Goal: Information Seeking & Learning: Check status

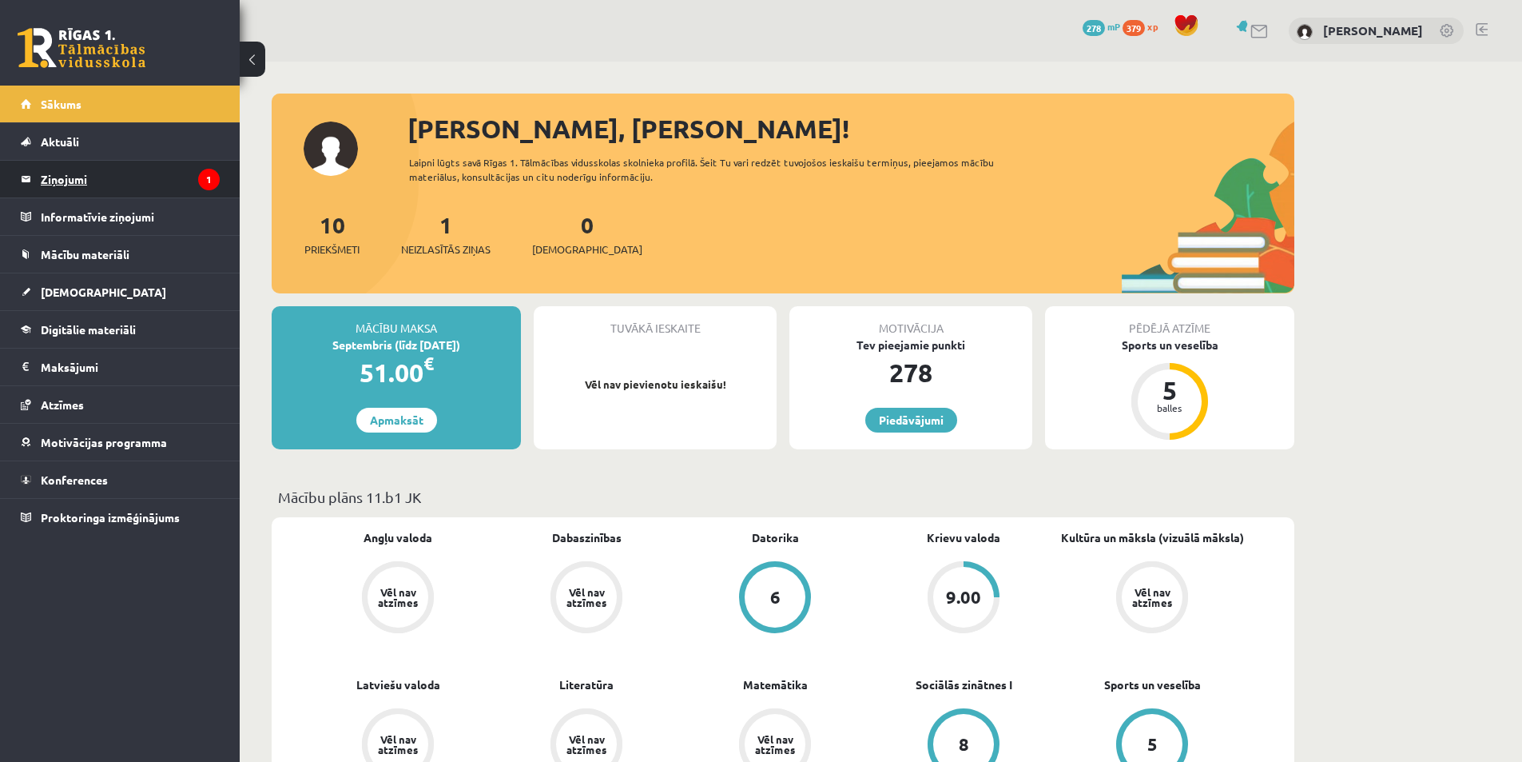
click at [193, 181] on legend "Ziņojumi 1" at bounding box center [130, 179] width 179 height 37
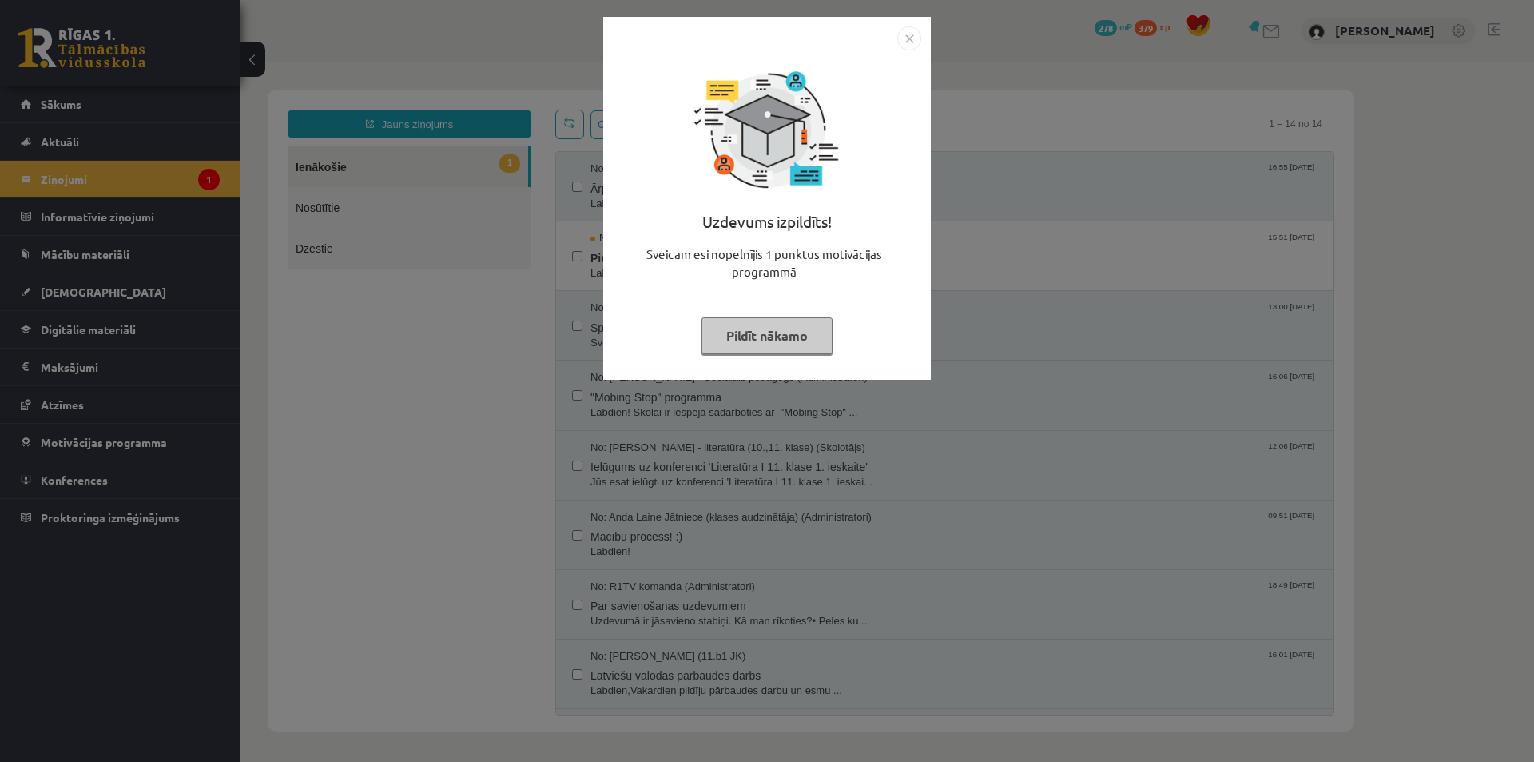
click at [903, 45] on img "Close" at bounding box center [909, 38] width 24 height 24
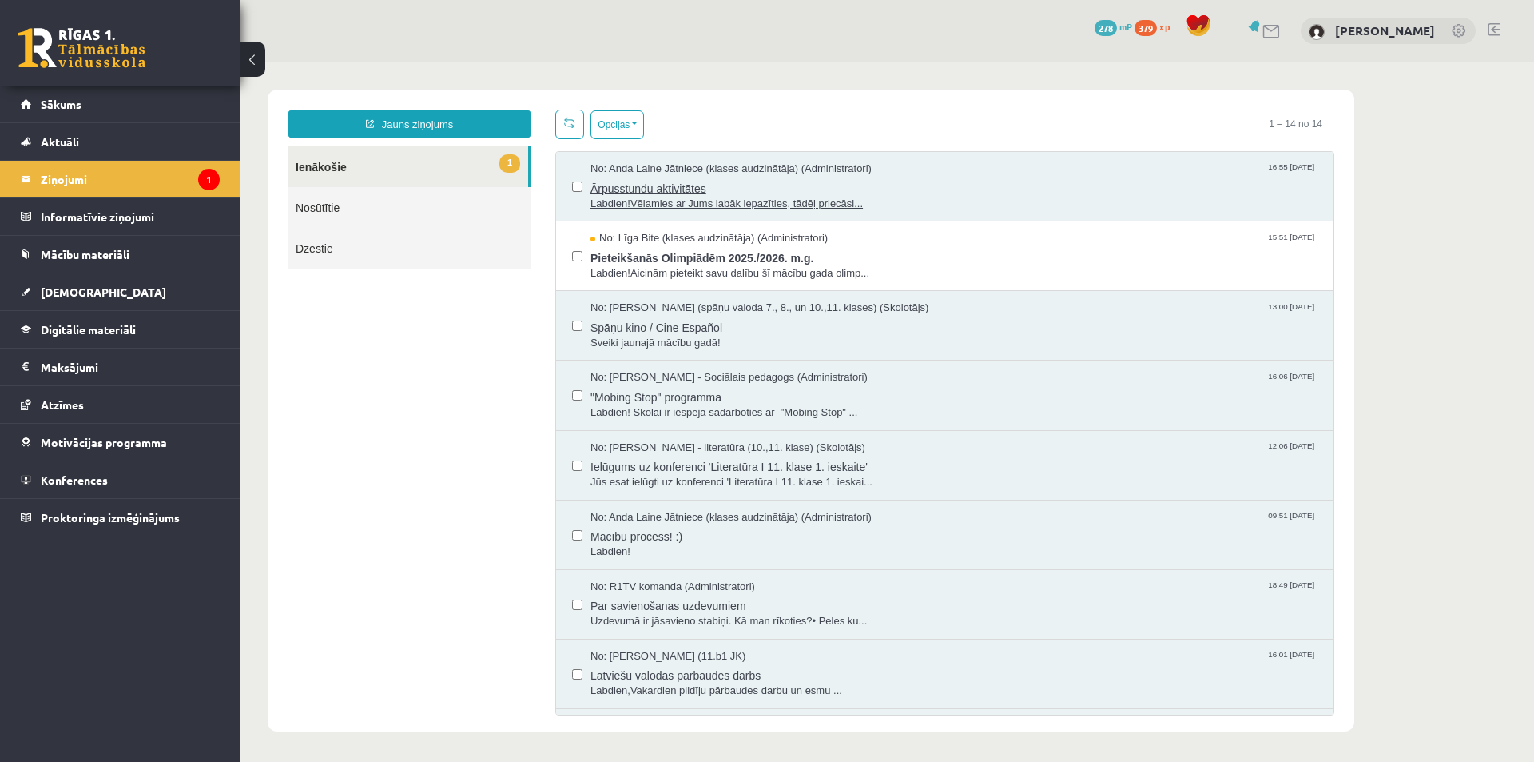
click at [941, 197] on span "Labdien!Vēlamies ar Jums labāk iepazīties, tādēļ priecāsi..." at bounding box center [954, 204] width 727 height 15
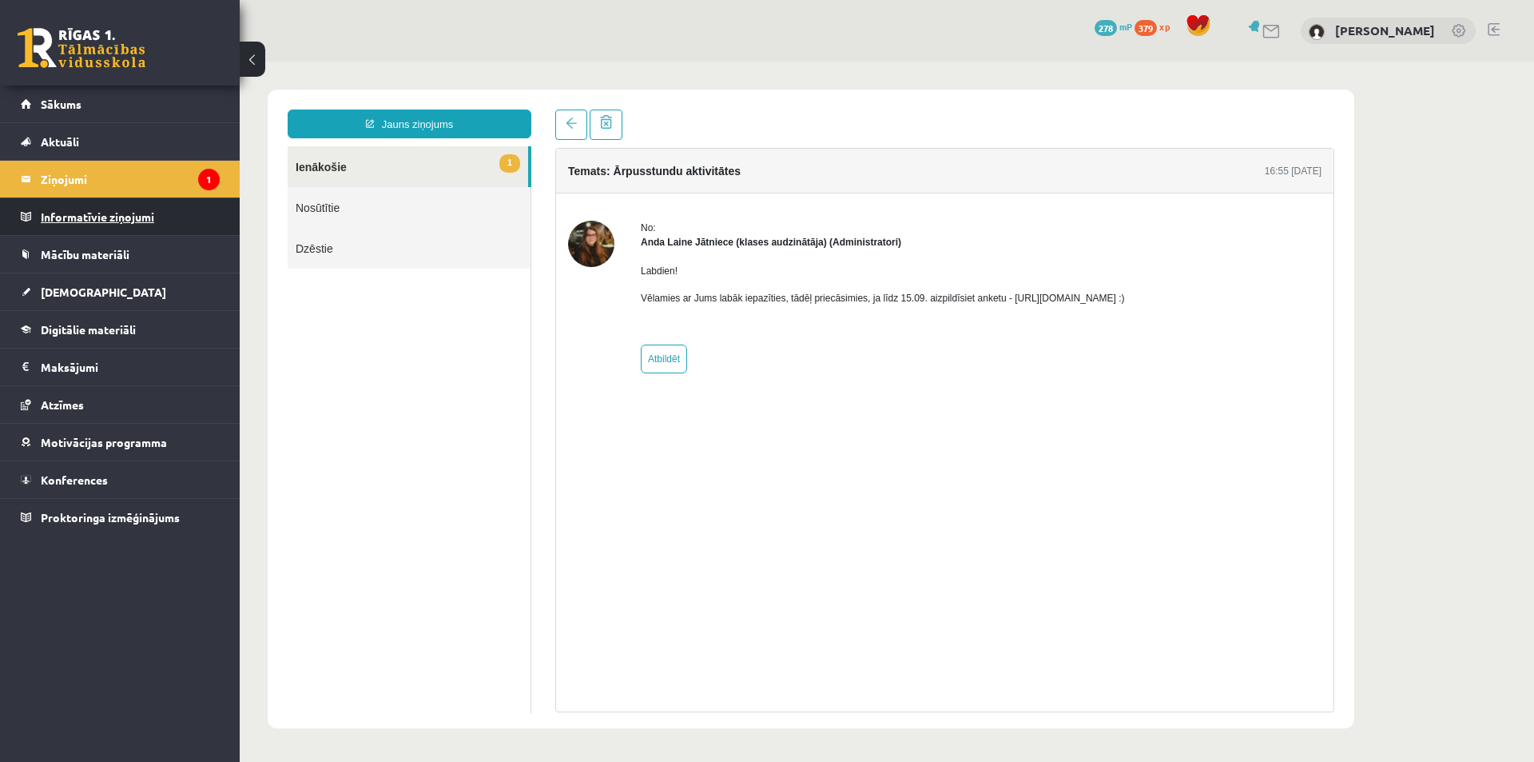
click at [214, 226] on legend "Informatīvie ziņojumi 0" at bounding box center [130, 216] width 179 height 37
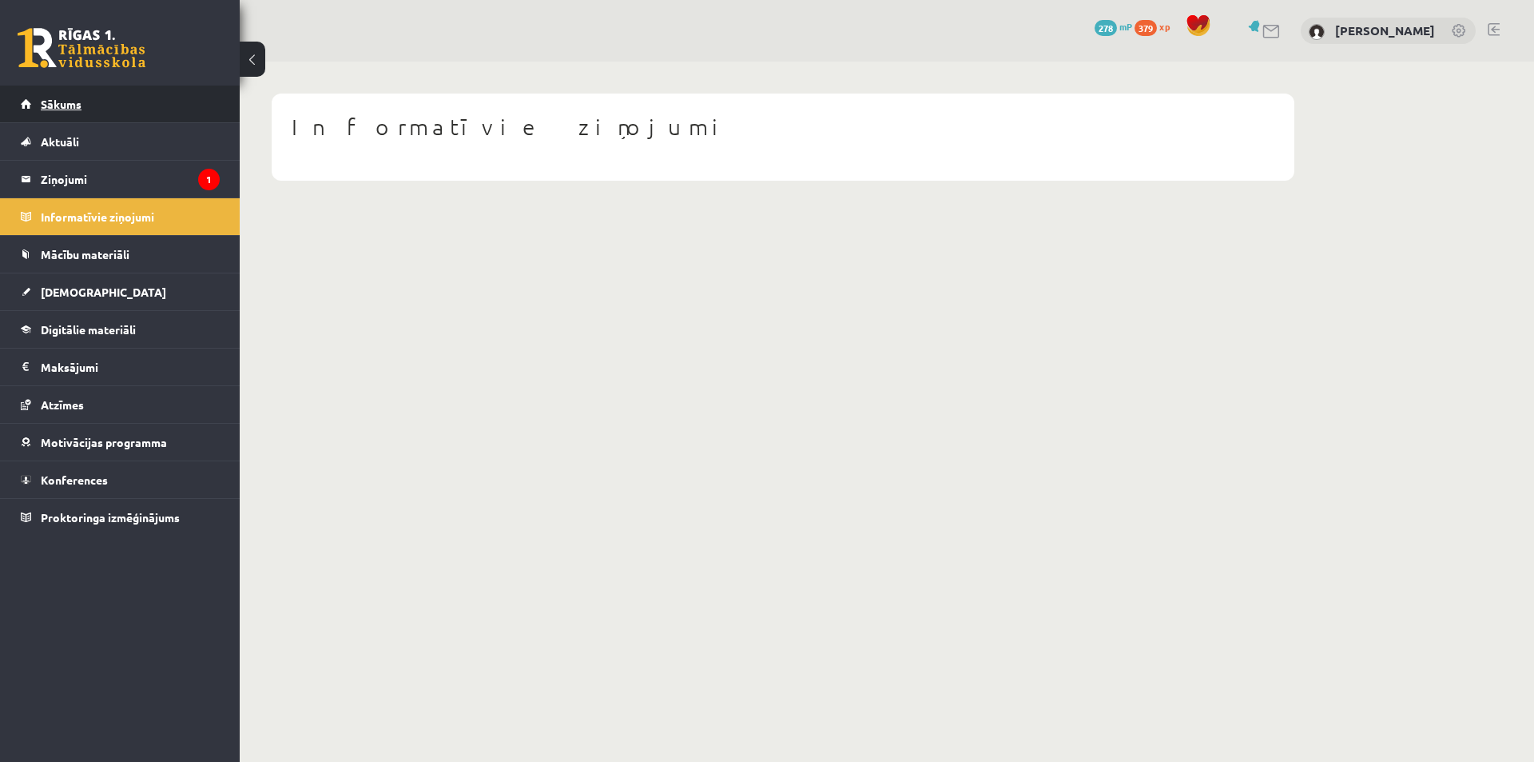
click at [133, 114] on link "Sākums" at bounding box center [120, 104] width 199 height 37
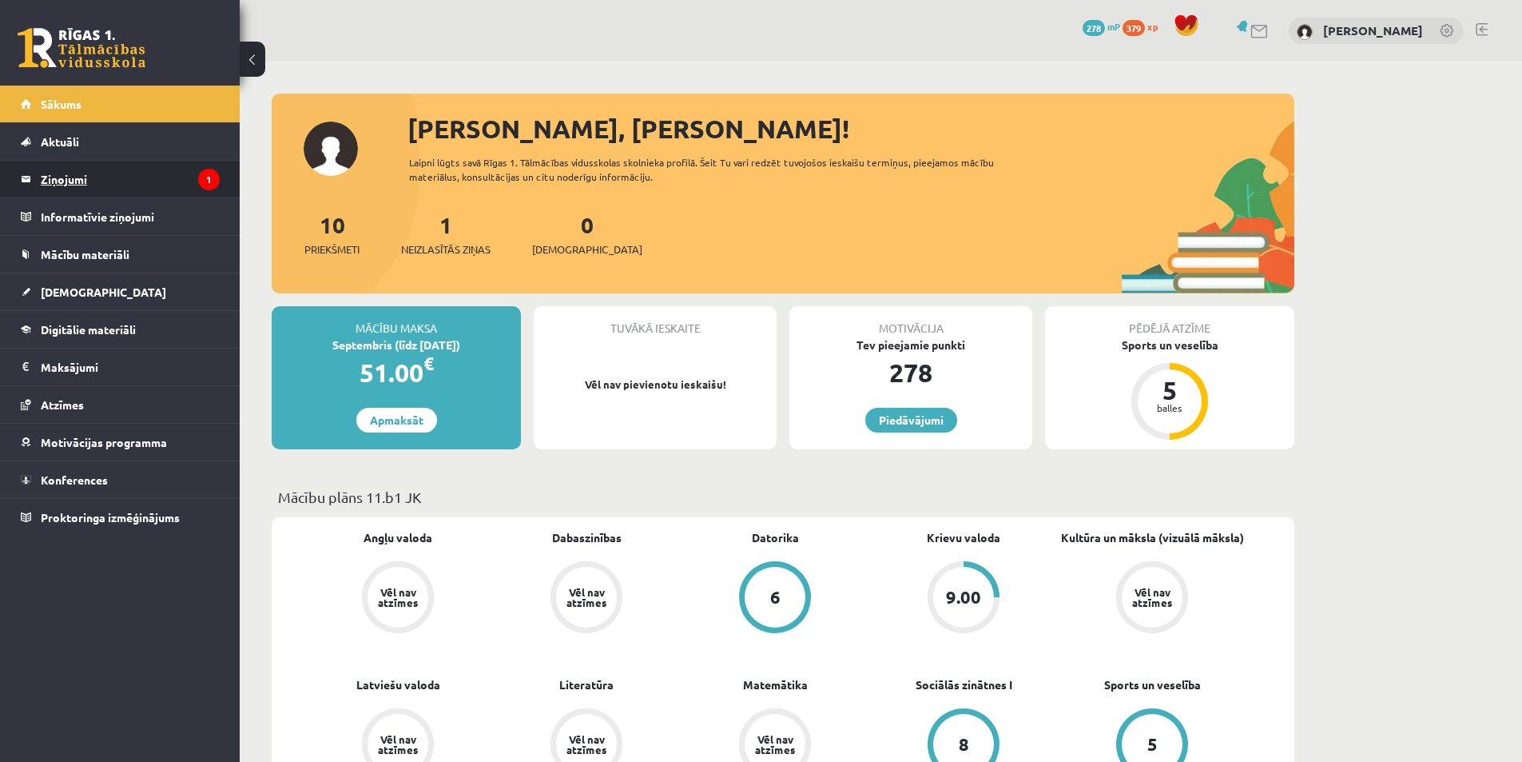
click at [182, 169] on legend "Ziņojumi 1" at bounding box center [130, 179] width 179 height 37
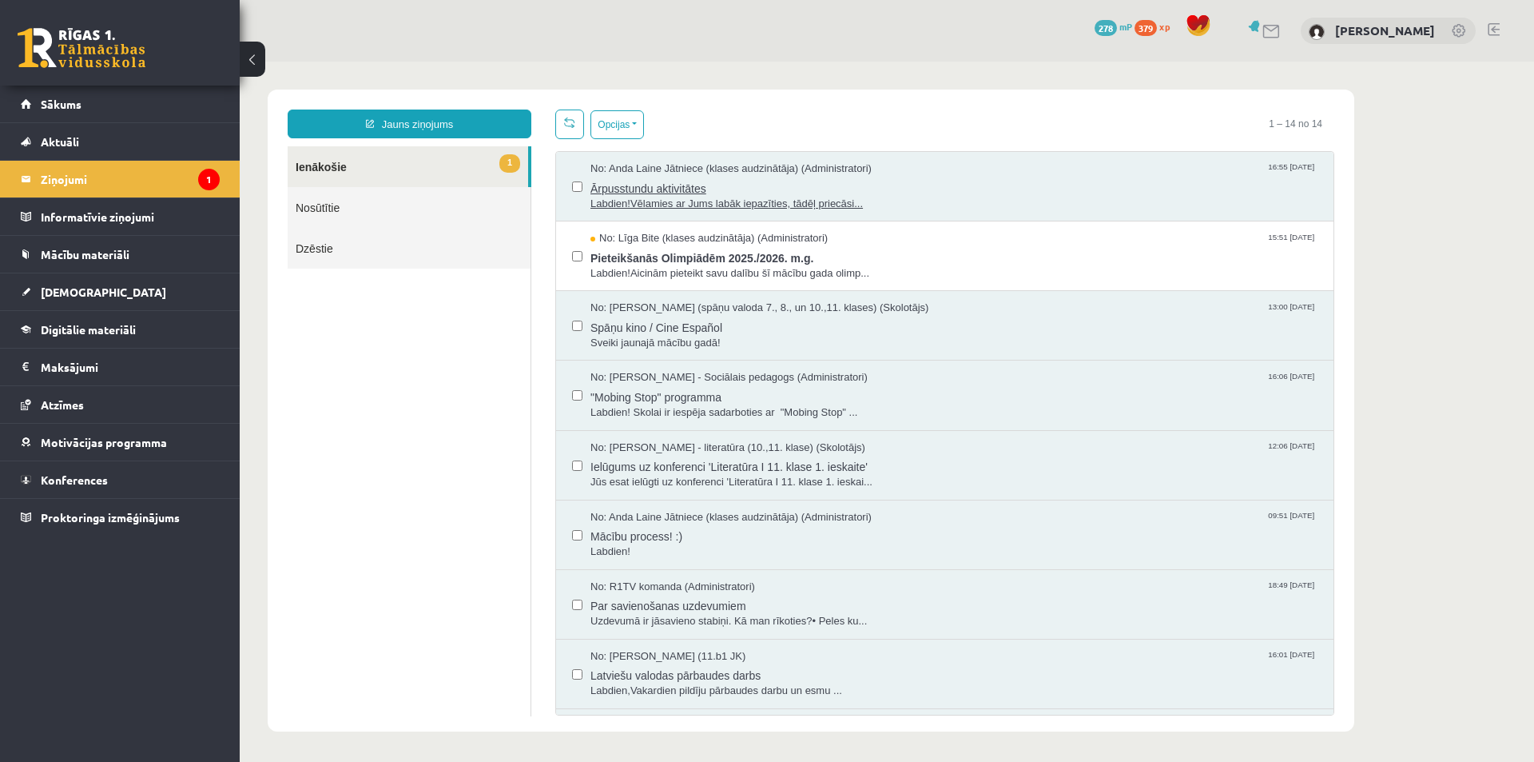
drag, startPoint x: 477, startPoint y: 233, endPoint x: 668, endPoint y: 188, distance: 196.2
click at [668, 188] on span "Ārpusstundu aktivitātes" at bounding box center [954, 187] width 727 height 20
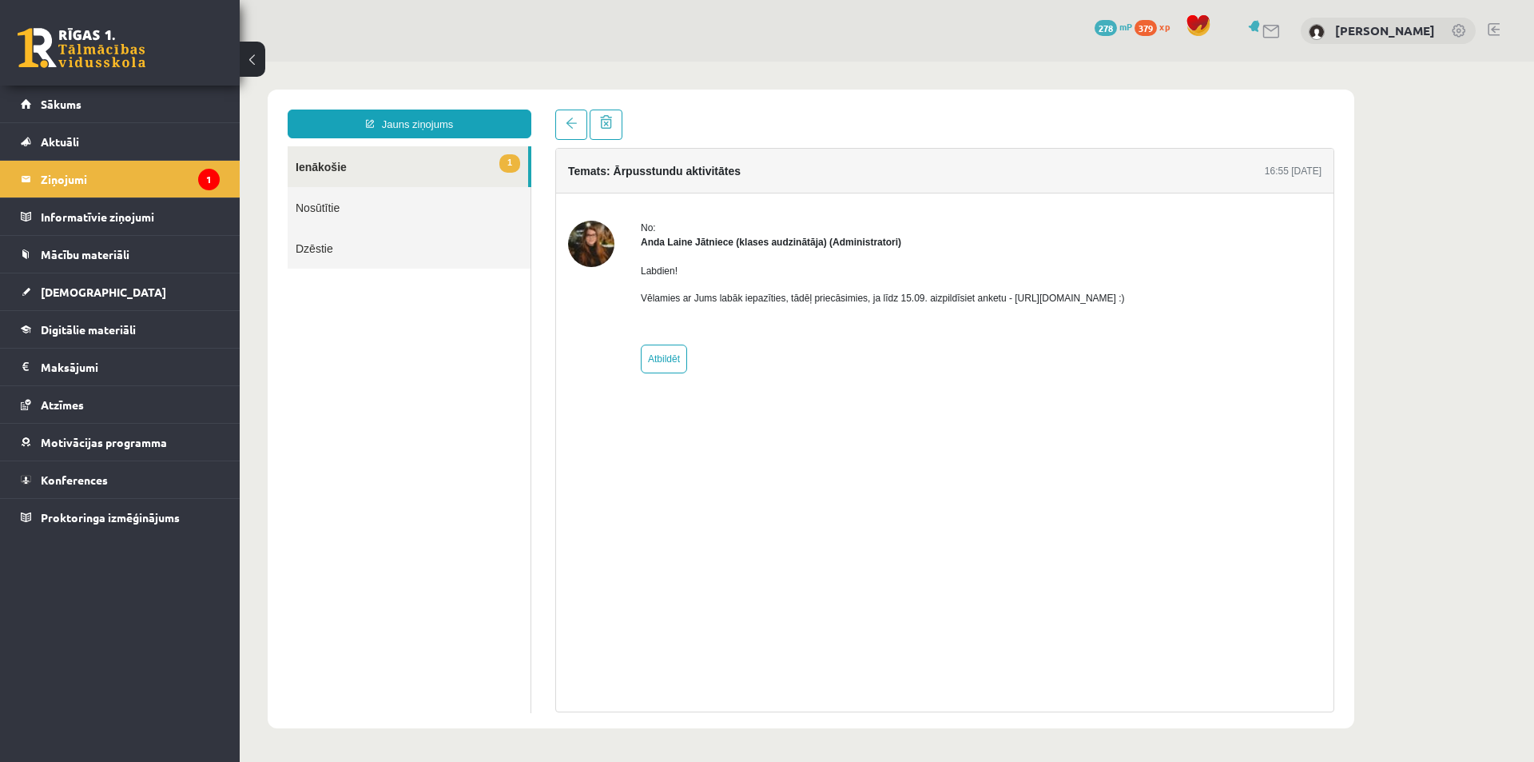
drag, startPoint x: 1002, startPoint y: 300, endPoint x: 1201, endPoint y: 292, distance: 199.1
click at [1201, 292] on div "No: Anda Laine Jātniece (klases audzinātāja) (Administratori) Labdien! Vēlamies…" at bounding box center [945, 297] width 754 height 153
copy p "https://forms.gle/mVxkUEapGFxHM7hU7 :)"
click at [549, 217] on div "Temats: Ārpusstundu aktivitātes 16:55 10/09/2025 No: Anda Laine Jātniece (klase…" at bounding box center [944, 410] width 803 height 603
drag, startPoint x: 549, startPoint y: 214, endPoint x: 536, endPoint y: 198, distance: 20.5
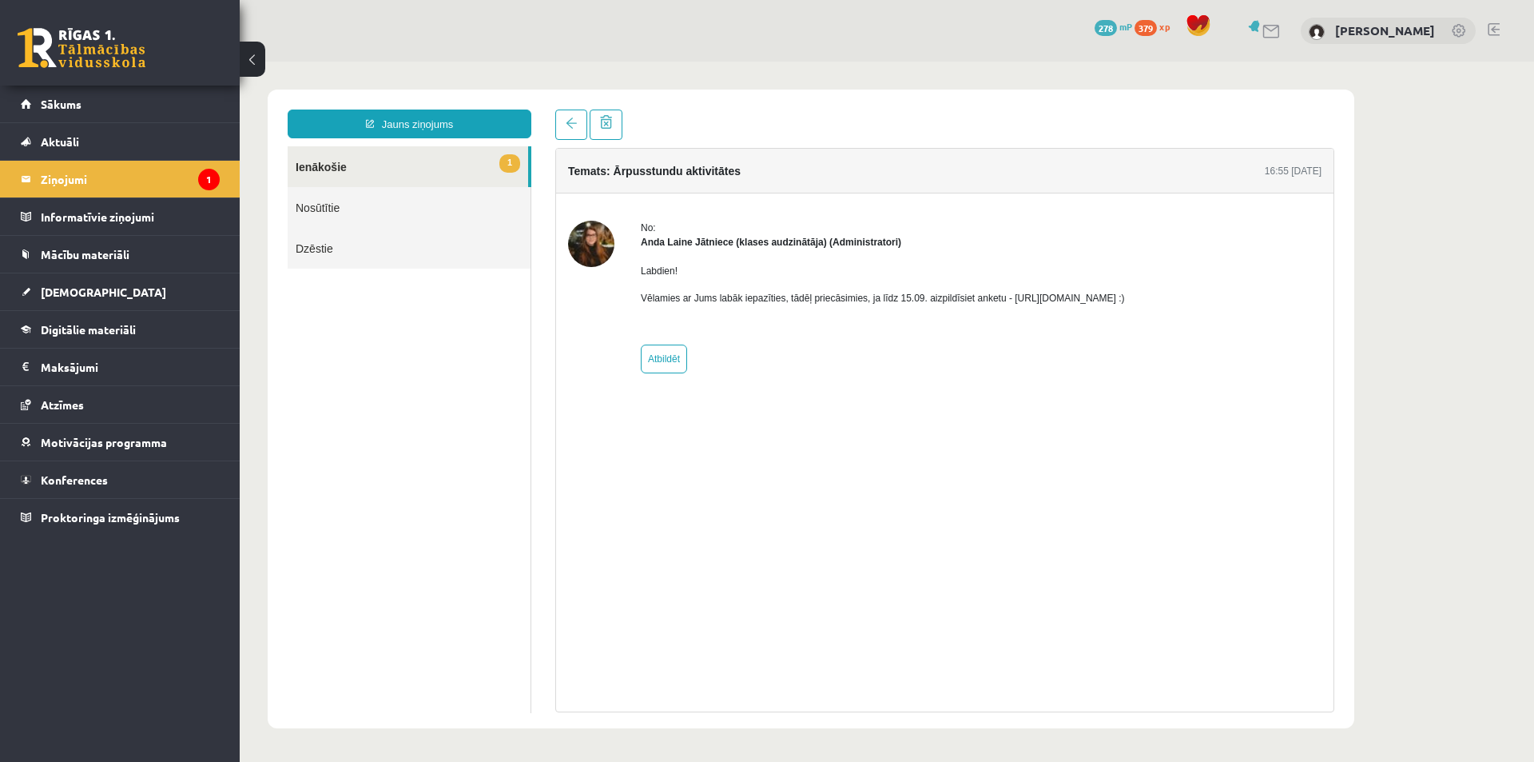
click at [532, 206] on div "Jauns ziņojums 1 Ienākošie Nosūtītie Dzēstie * ********* ********* ******* Tema…" at bounding box center [811, 410] width 1071 height 603
drag, startPoint x: 491, startPoint y: 225, endPoint x: 481, endPoint y: 213, distance: 15.9
click at [491, 227] on link "Nosūtītie" at bounding box center [409, 207] width 243 height 41
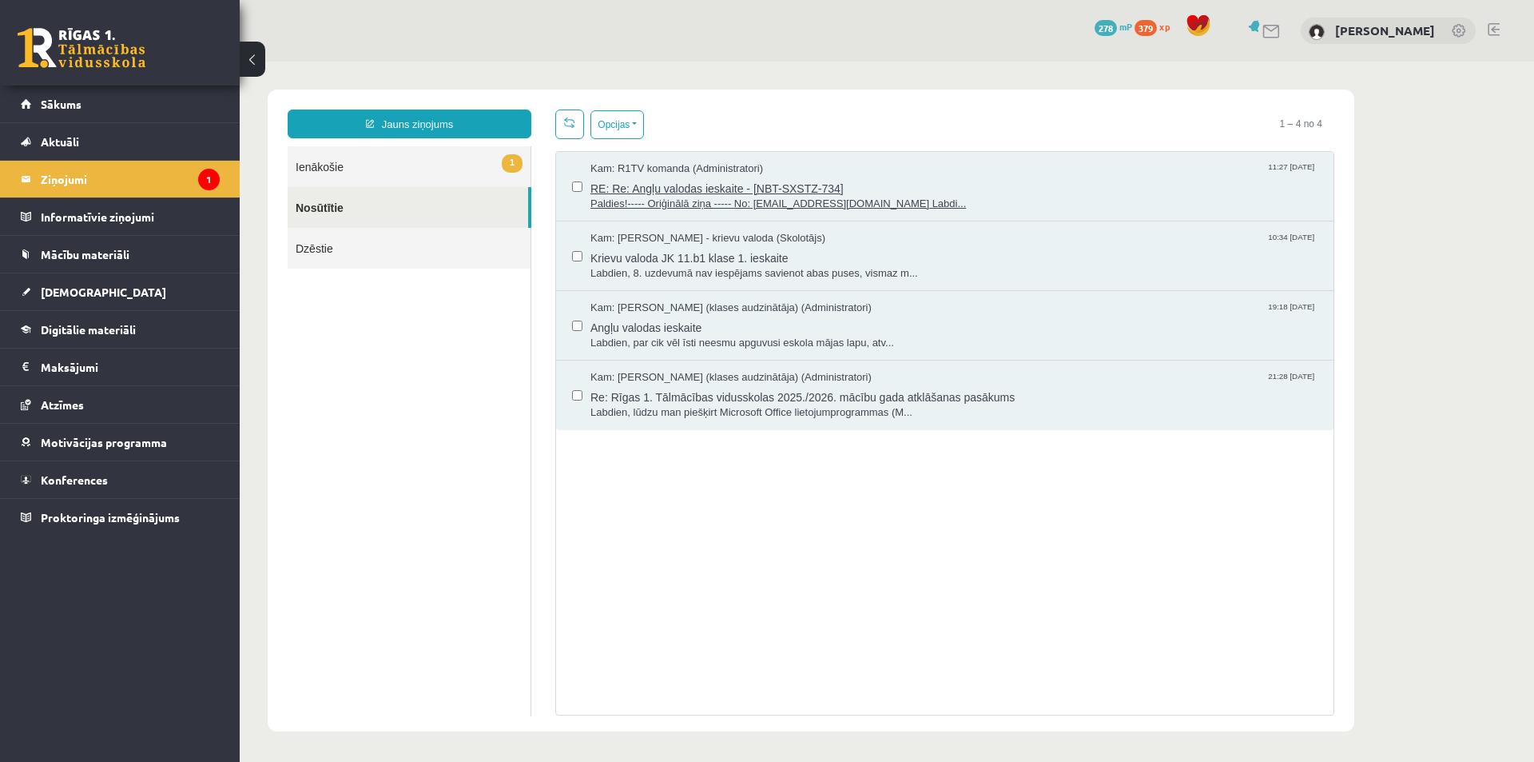
click at [642, 200] on span "Paldies!----- Oriģinālā ziņa ----- No: info@r1tv.lv Labdi..." at bounding box center [954, 204] width 727 height 15
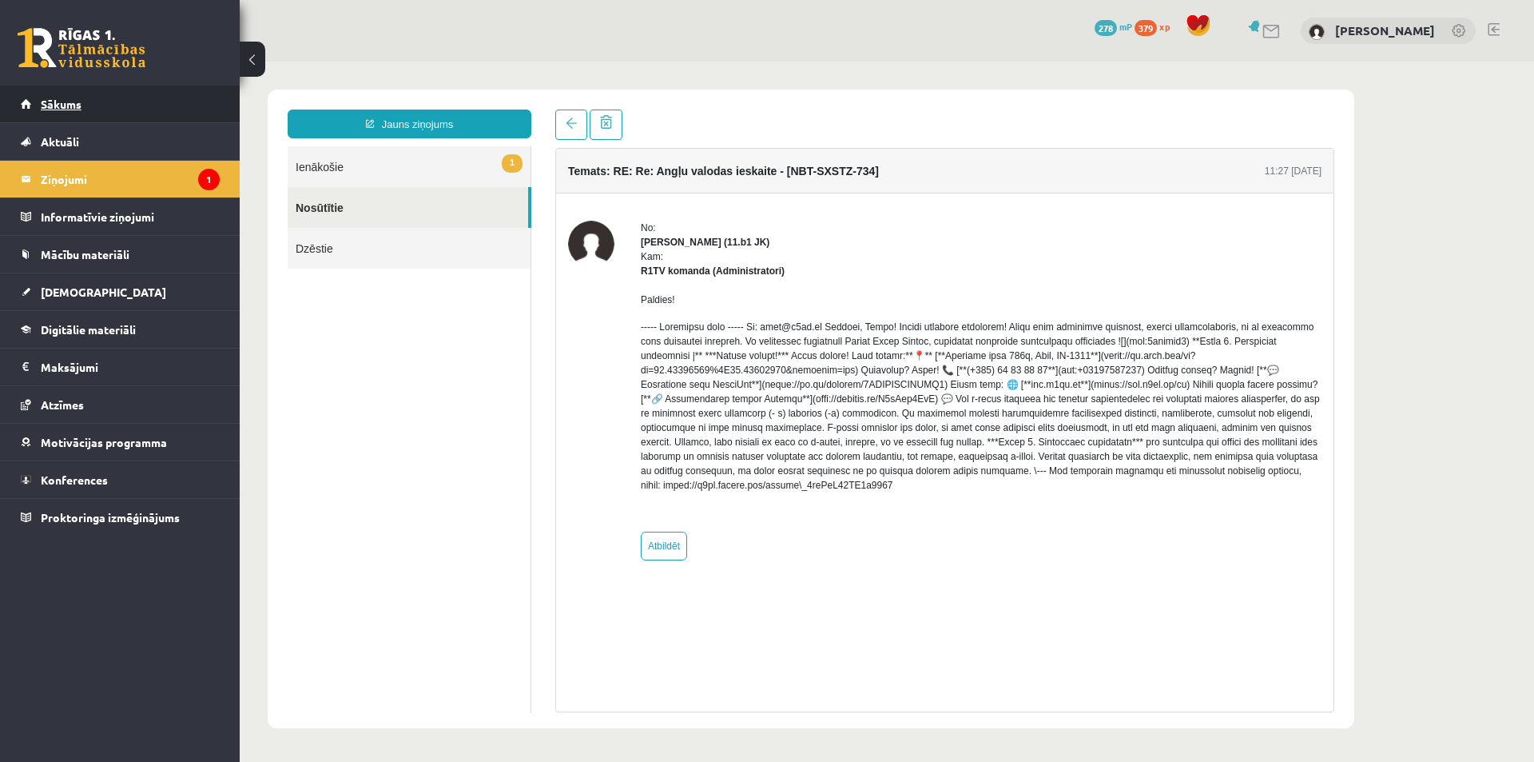
click at [157, 109] on link "Sākums" at bounding box center [120, 104] width 199 height 37
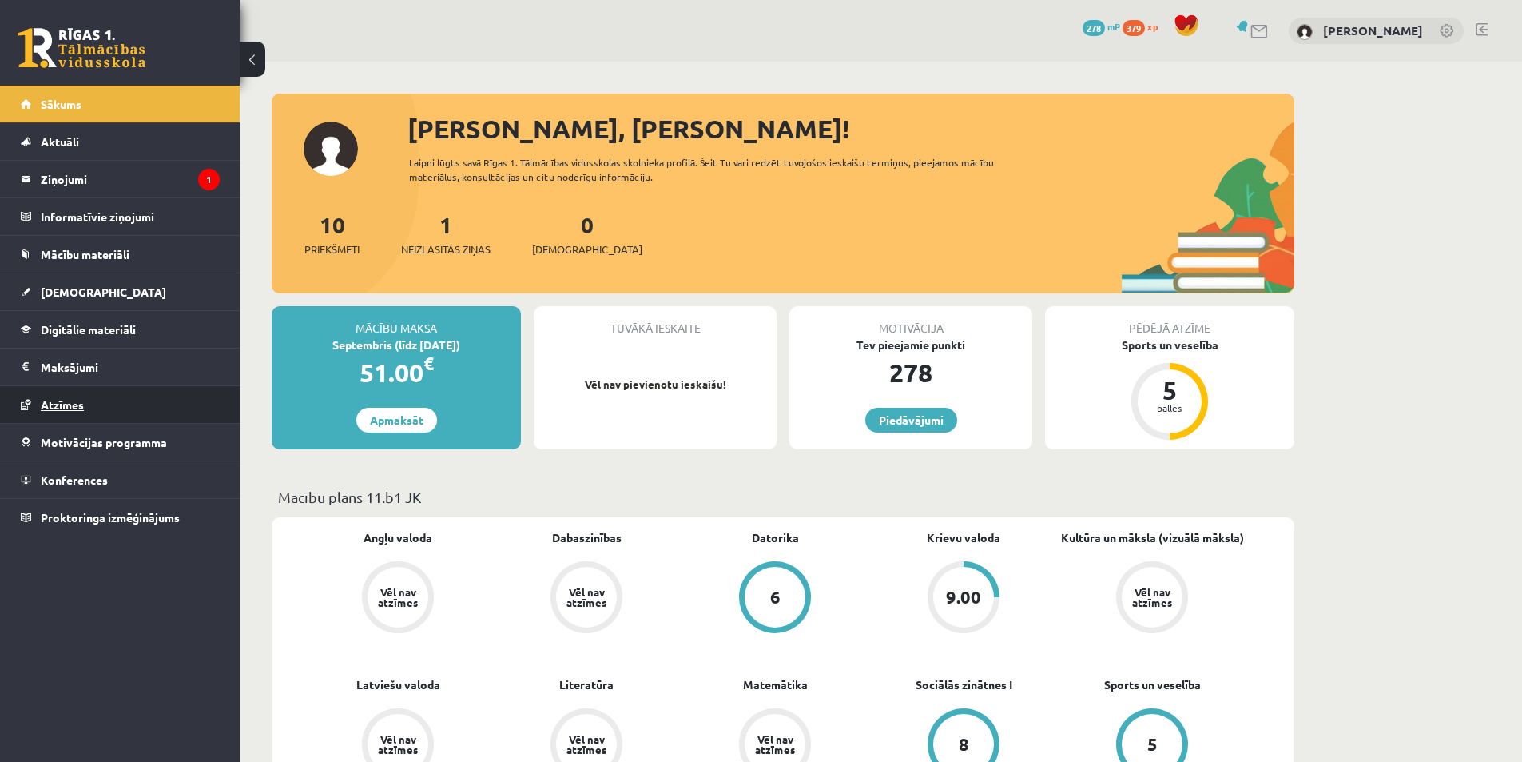
click at [205, 391] on link "Atzīmes" at bounding box center [120, 404] width 199 height 37
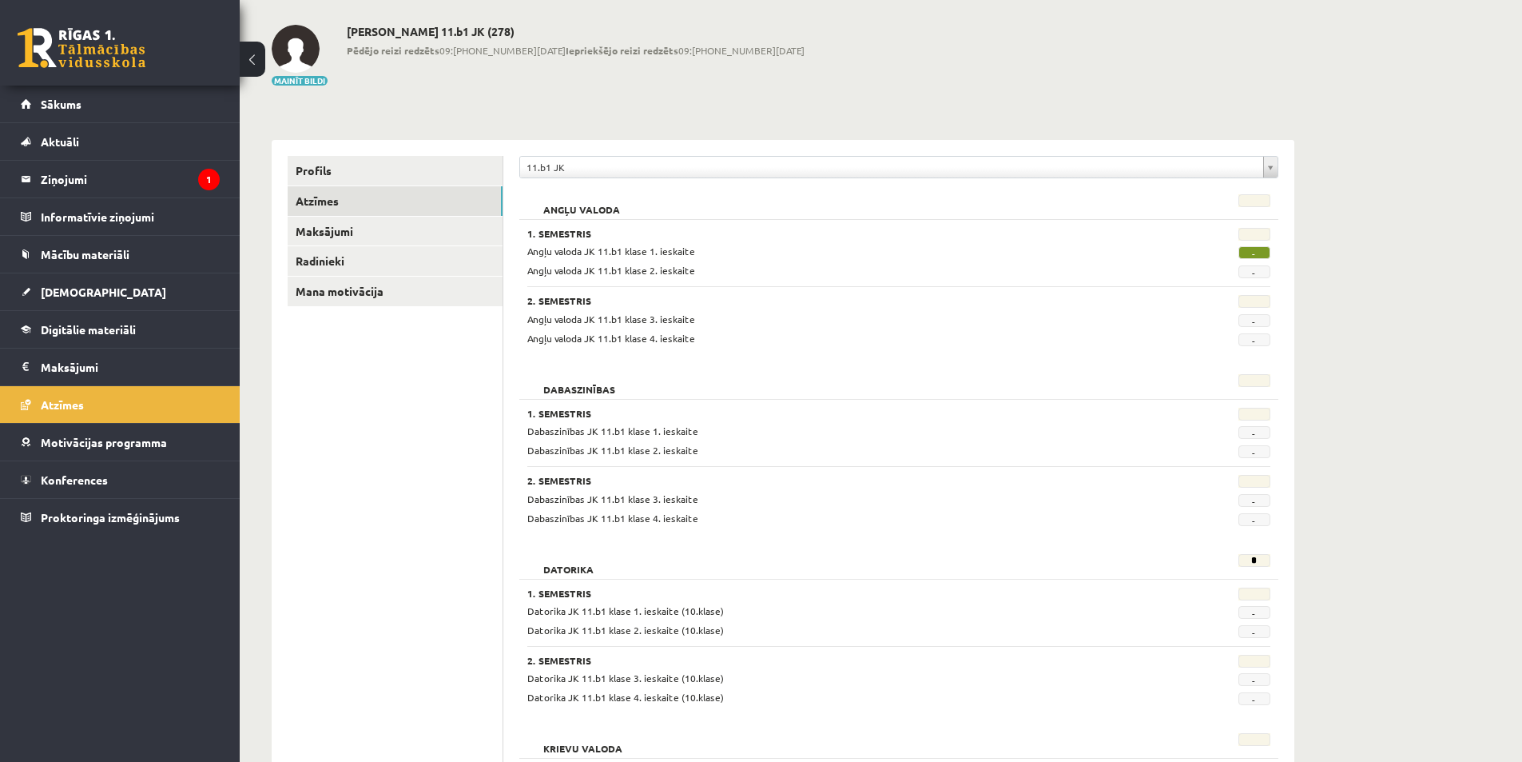
scroll to position [80, 0]
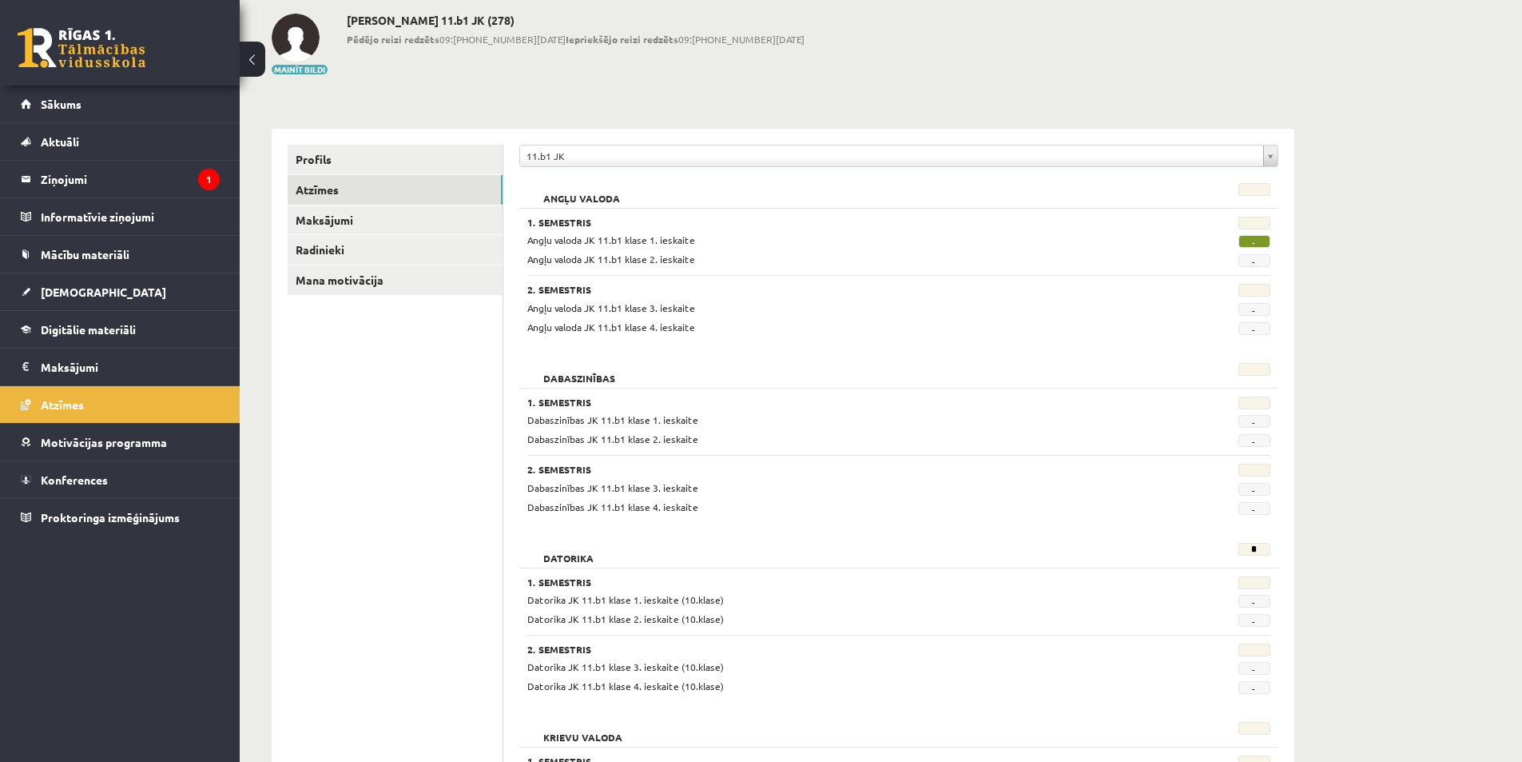
click at [1248, 241] on span "-" at bounding box center [1255, 241] width 32 height 13
click at [670, 238] on span "Angļu valoda JK 11.b1 klase 1. ieskaite" at bounding box center [611, 239] width 168 height 13
click at [673, 258] on span "Angļu valoda JK 11.b1 klase 2. ieskaite" at bounding box center [611, 259] width 168 height 13
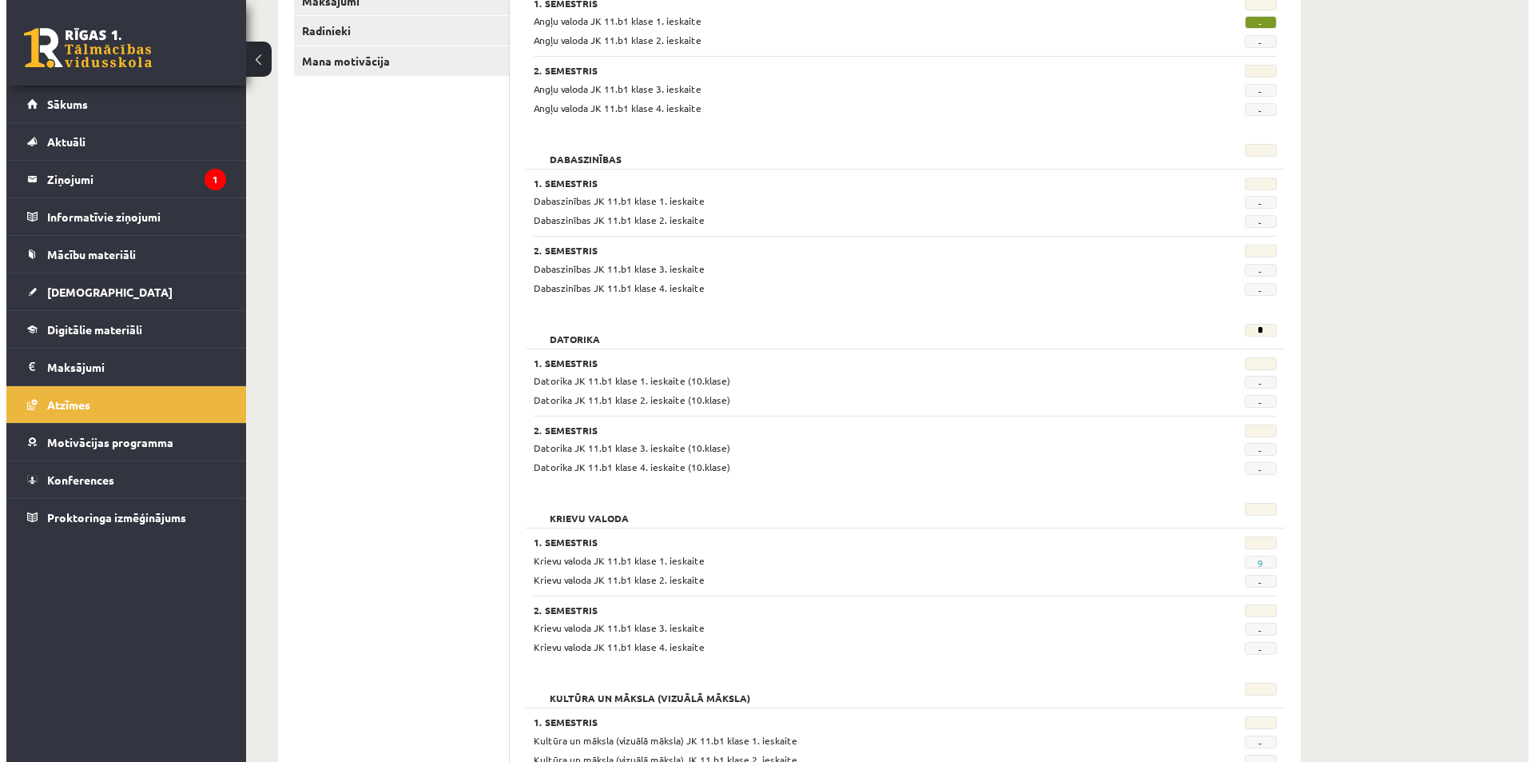
scroll to position [0, 0]
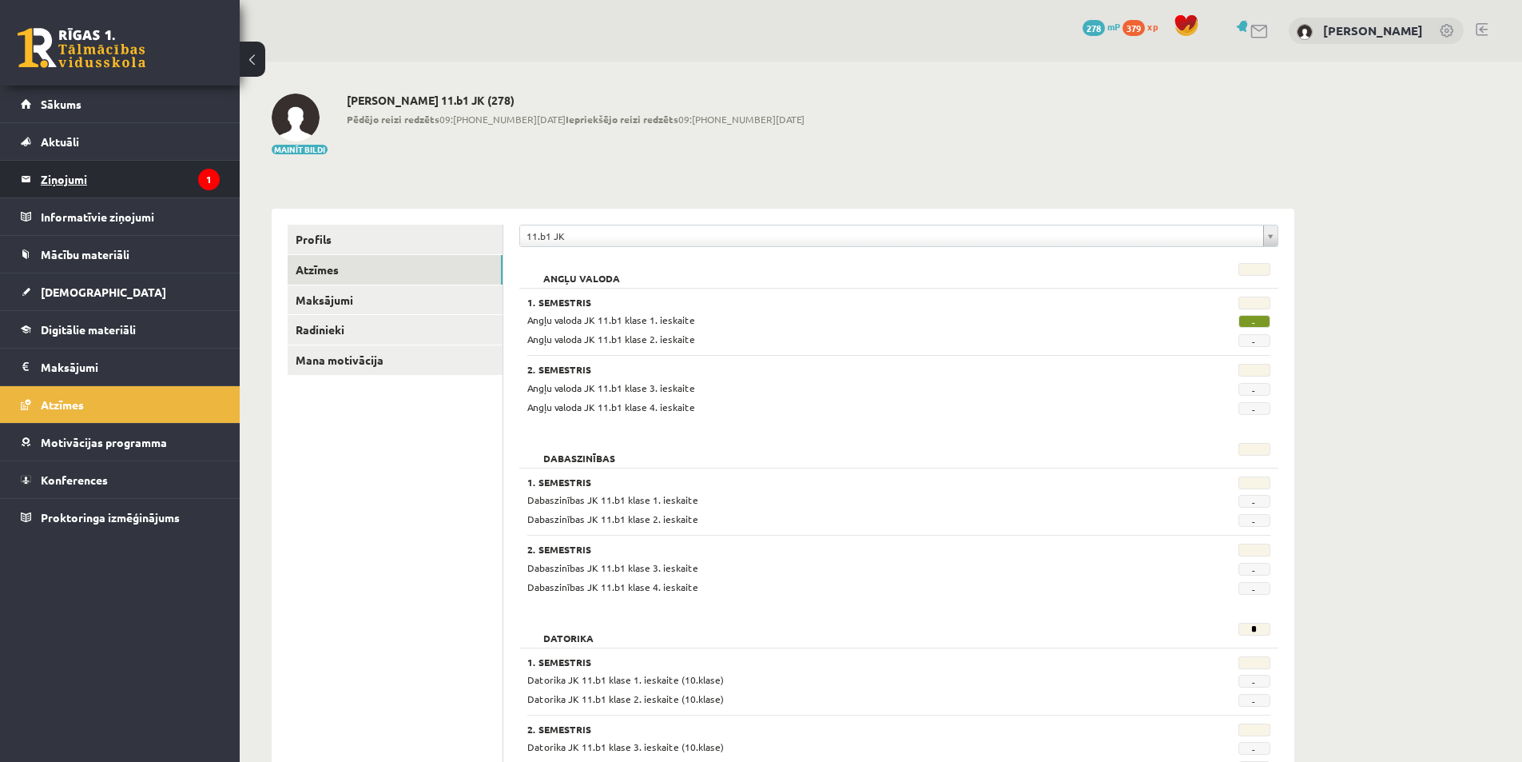
click at [185, 170] on legend "Ziņojumi 1" at bounding box center [130, 179] width 179 height 37
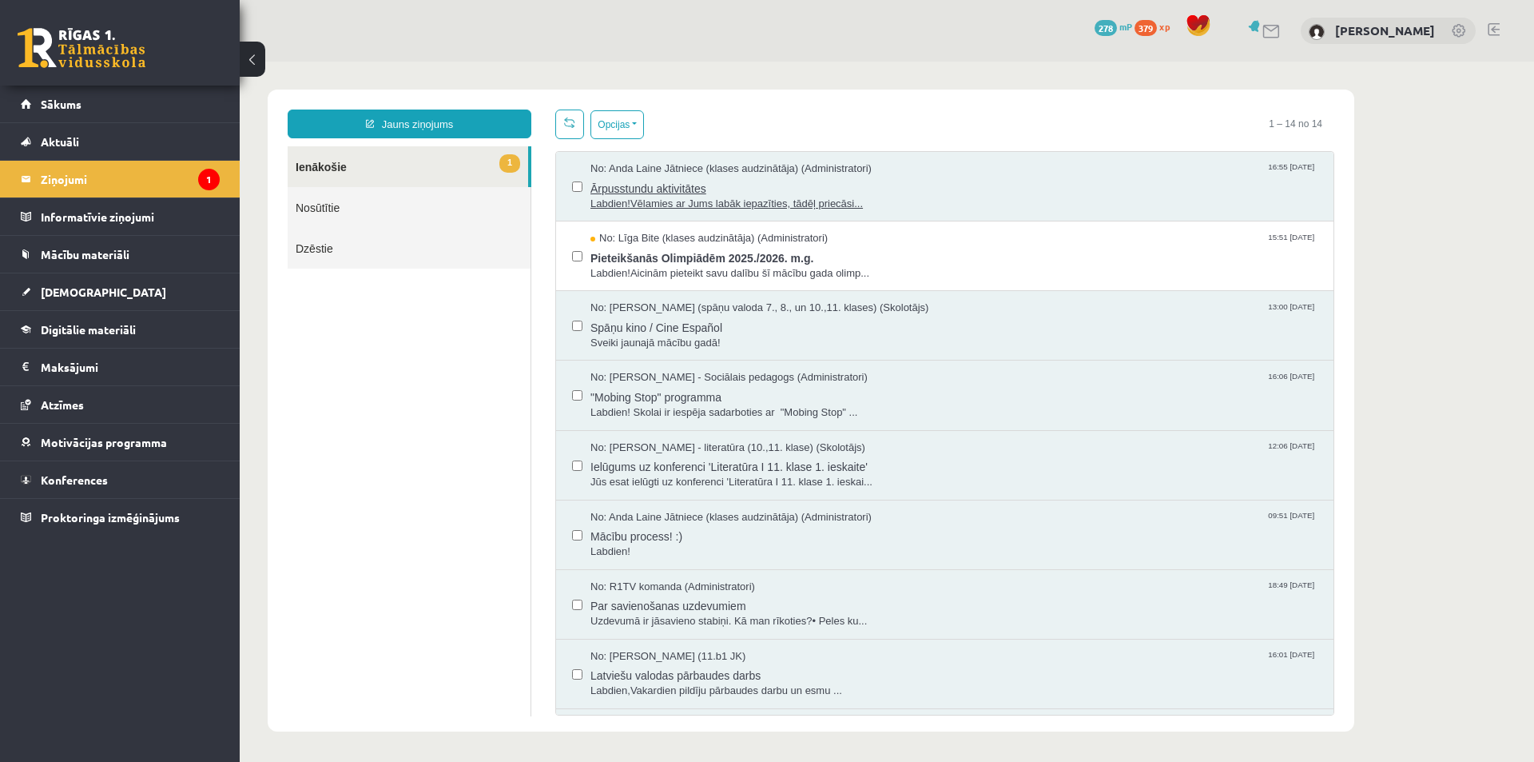
click at [641, 197] on span "Labdien!Vēlamies ar Jums labāk iepazīties, tādēļ priecāsi..." at bounding box center [954, 204] width 727 height 15
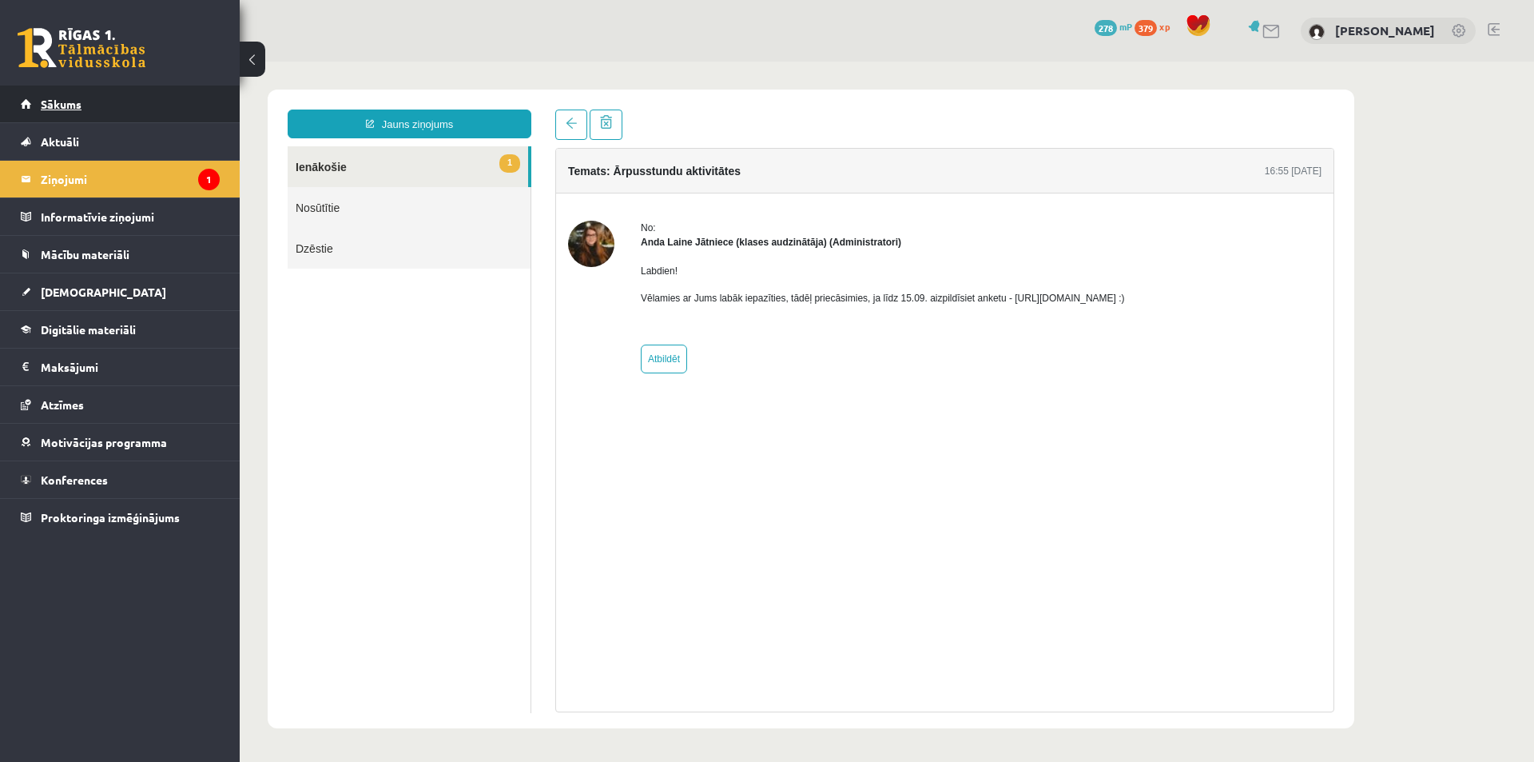
click at [200, 109] on link "Sākums" at bounding box center [120, 104] width 199 height 37
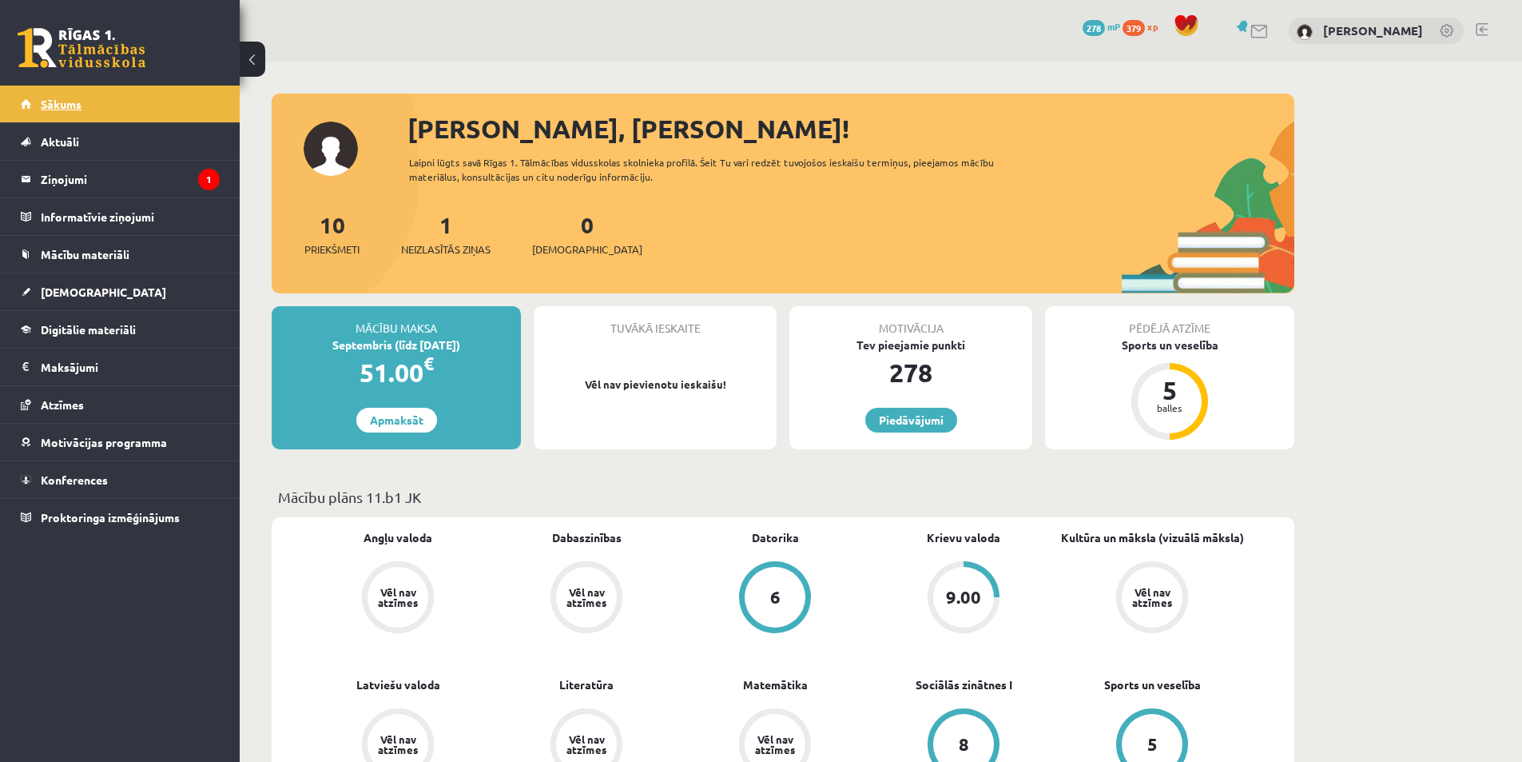
drag, startPoint x: 0, startPoint y: 0, endPoint x: 193, endPoint y: 93, distance: 214.8
click at [193, 93] on link "Sākums" at bounding box center [120, 104] width 199 height 37
click at [1482, 33] on link at bounding box center [1482, 29] width 12 height 13
